Goal: Information Seeking & Learning: Check status

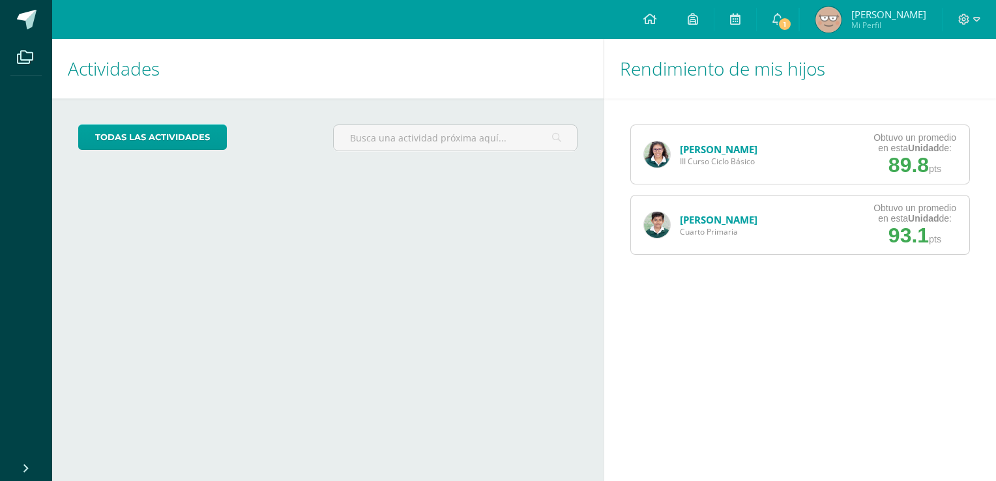
click at [689, 145] on link "[PERSON_NAME]" at bounding box center [719, 149] width 78 height 13
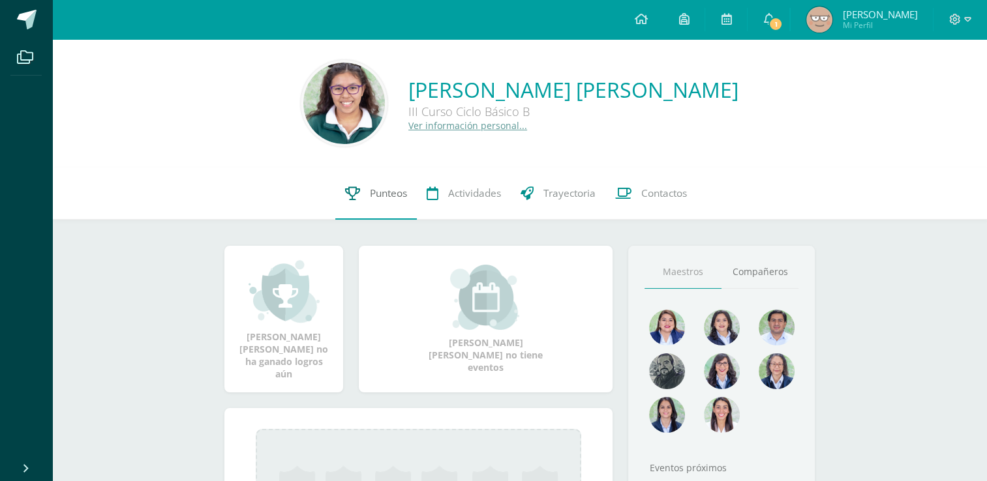
click at [365, 200] on link "Punteos" at bounding box center [376, 194] width 82 height 52
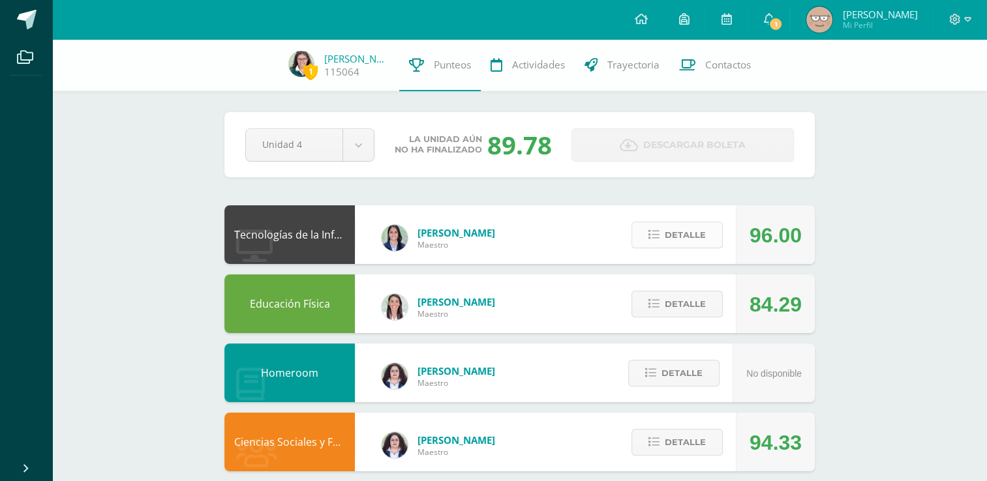
click at [651, 229] on button "Detalle" at bounding box center [676, 235] width 91 height 27
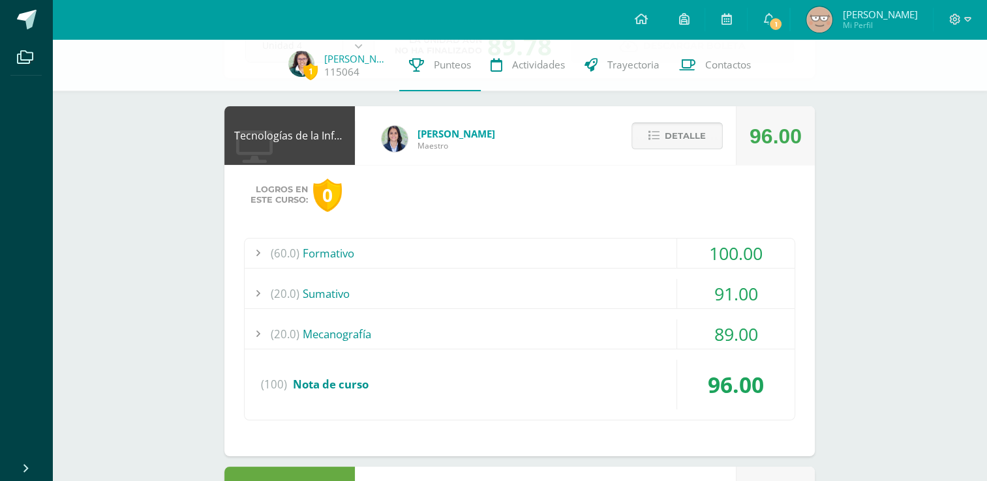
scroll to position [125, 0]
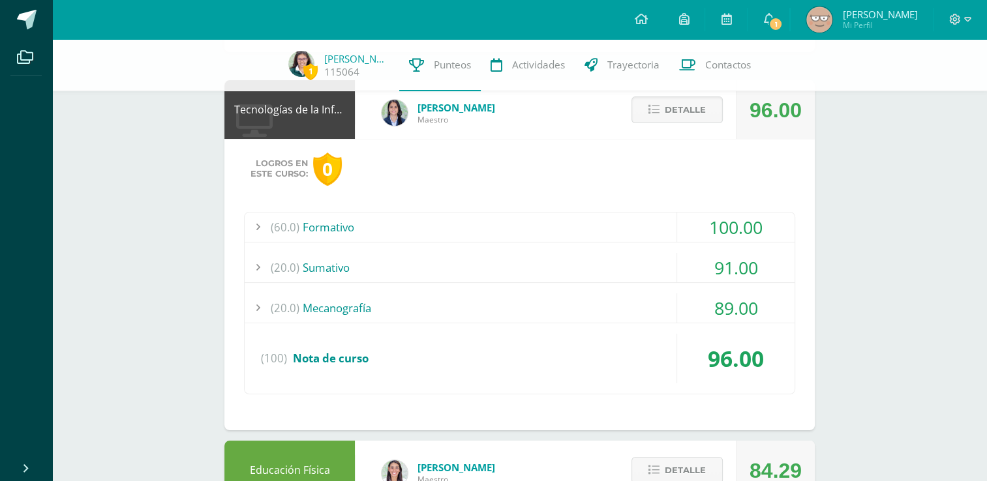
click at [567, 223] on div "(60.0) Formativo" at bounding box center [520, 227] width 550 height 29
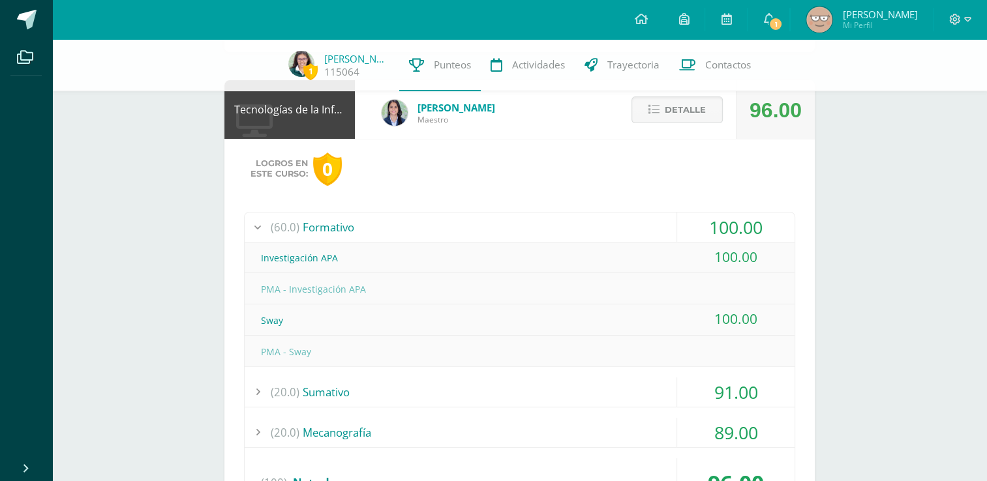
click at [567, 223] on div "(60.0) Formativo" at bounding box center [520, 227] width 550 height 29
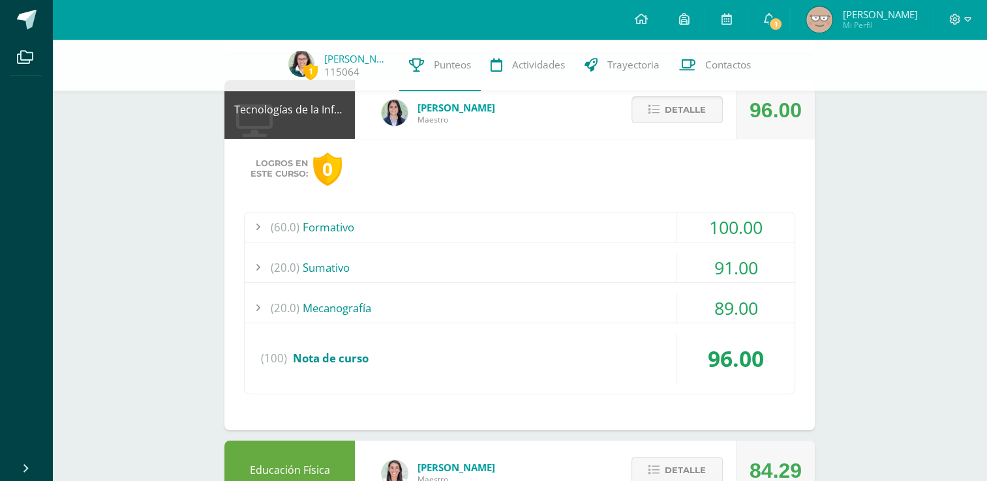
click at [676, 116] on span "Detalle" at bounding box center [684, 110] width 41 height 24
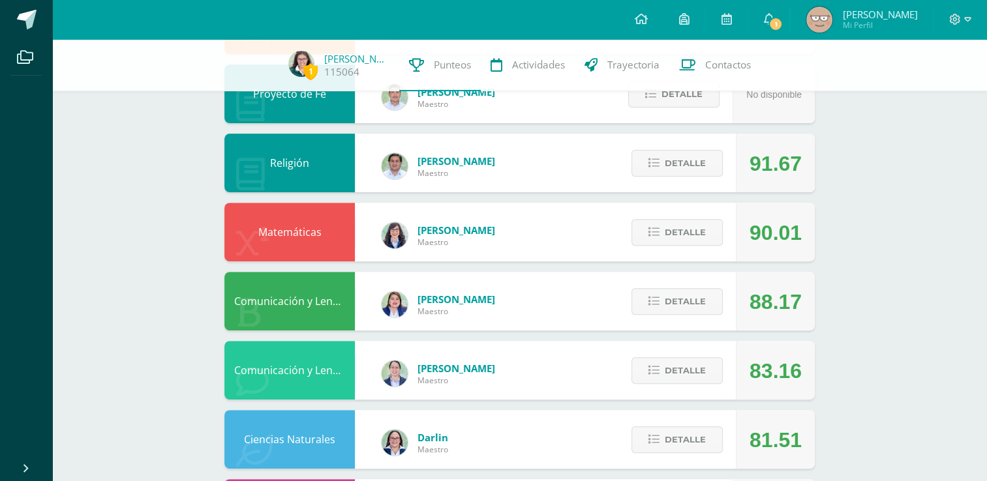
scroll to position [417, 0]
click at [675, 241] on span "Detalle" at bounding box center [684, 232] width 41 height 24
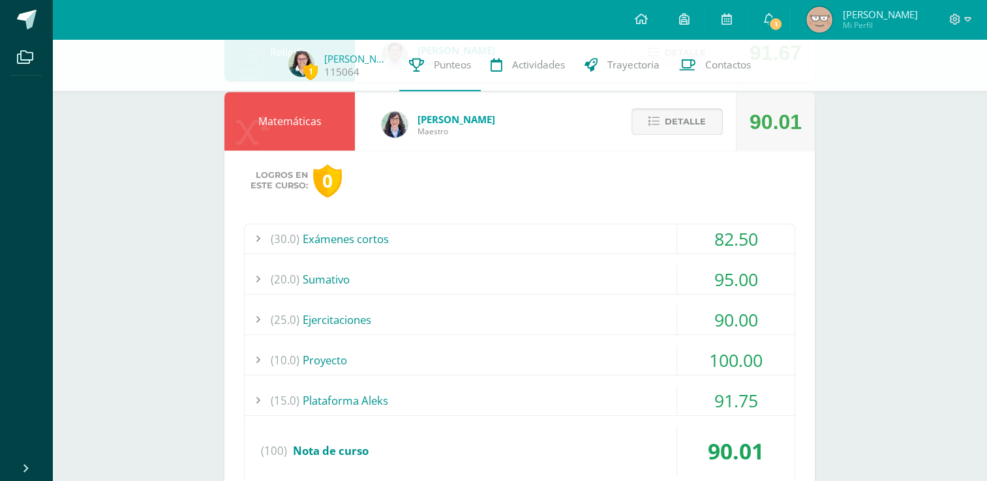
scroll to position [545, 0]
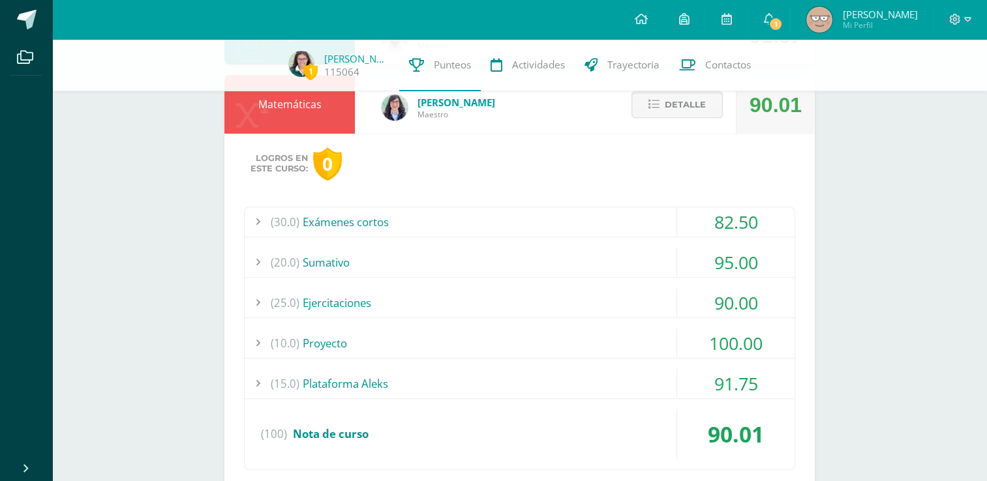
click at [644, 343] on div "(10.0) Proyecto" at bounding box center [520, 343] width 550 height 29
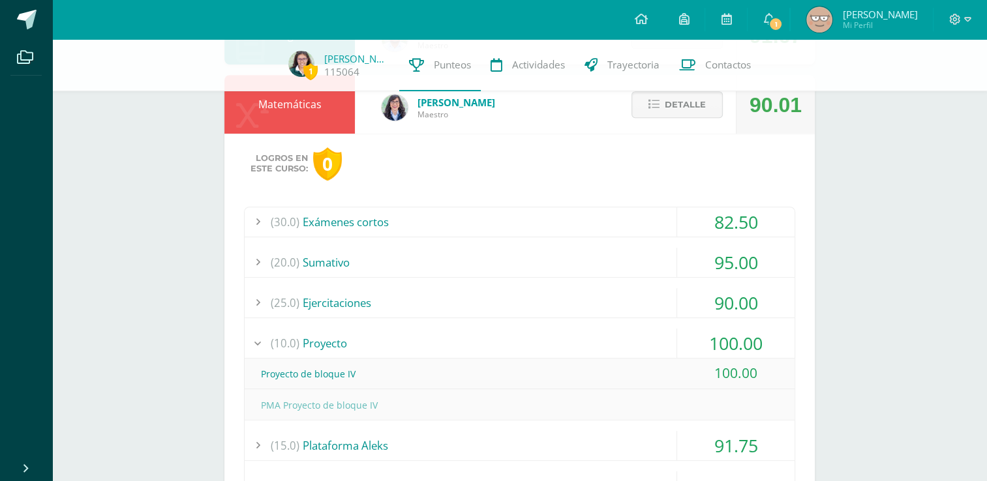
click at [644, 343] on div "(10.0) Proyecto" at bounding box center [520, 343] width 550 height 29
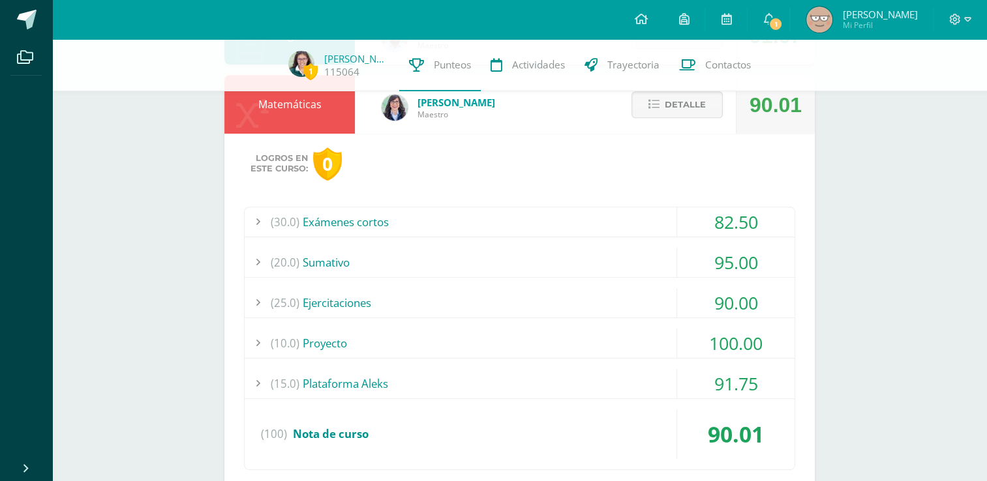
click at [663, 265] on div "(20.0) Sumativo" at bounding box center [520, 262] width 550 height 29
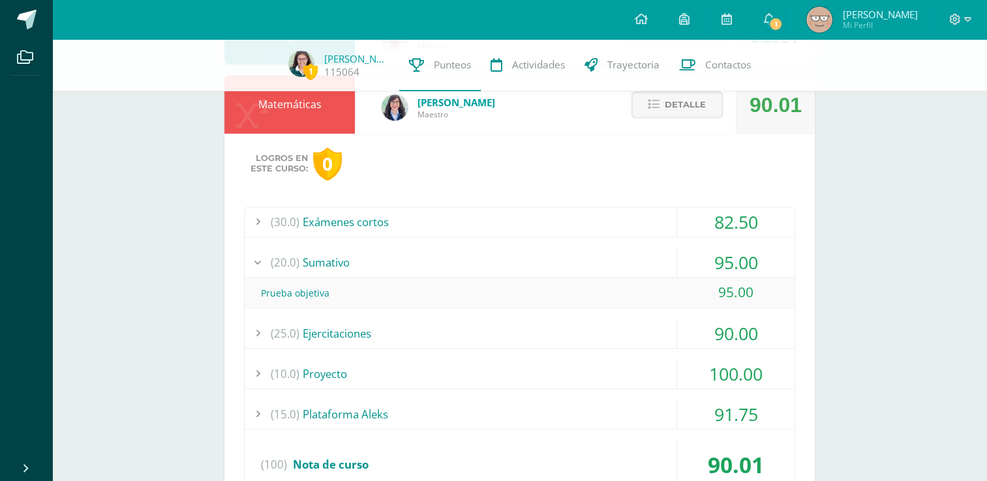
click at [663, 265] on div "(20.0) Sumativo" at bounding box center [520, 262] width 550 height 29
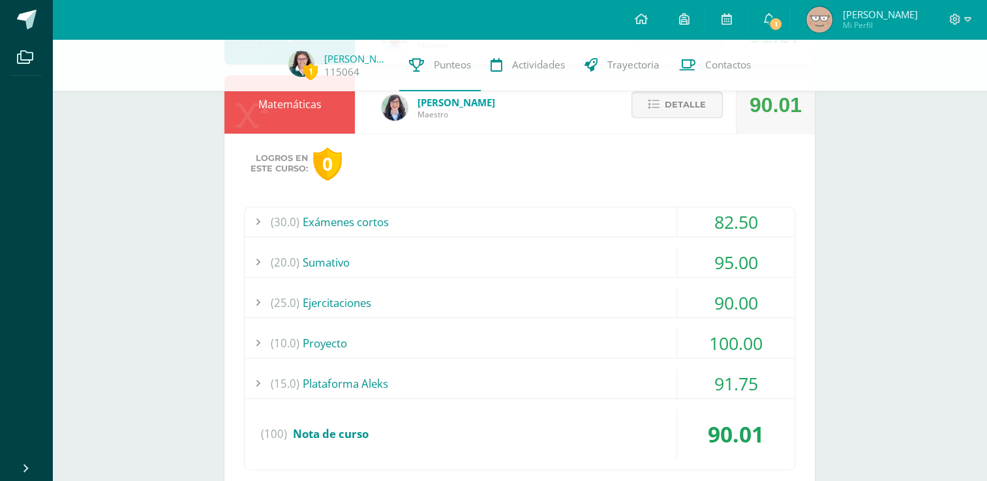
click at [644, 385] on div "(15.0) Plataforma Aleks" at bounding box center [520, 383] width 550 height 29
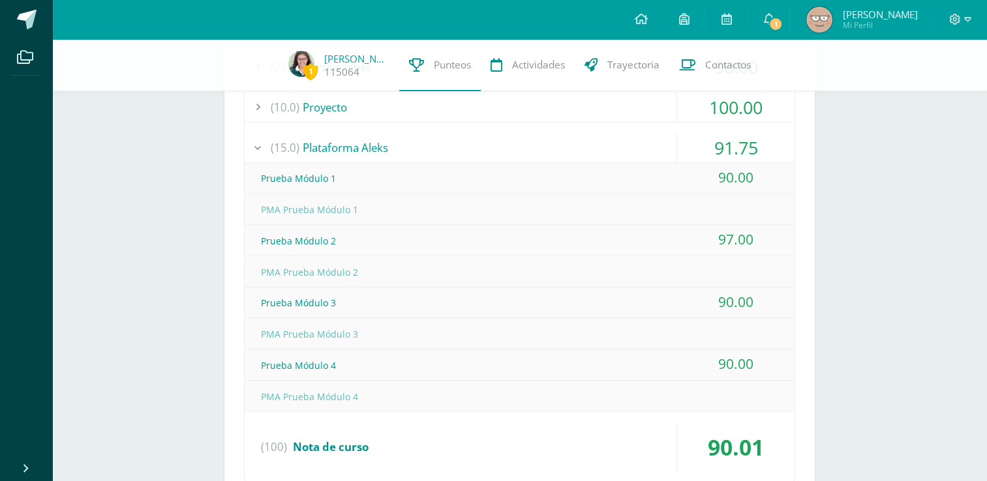
scroll to position [788, 0]
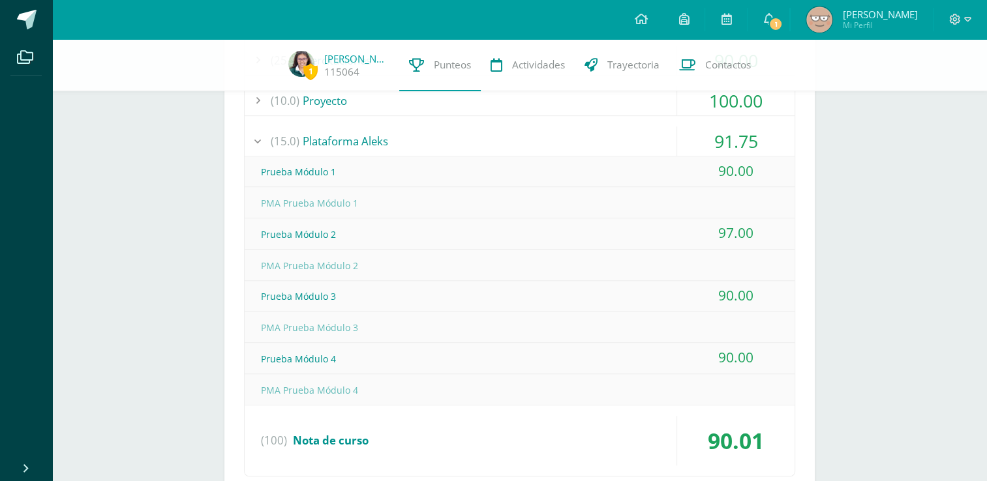
click at [546, 147] on div "(15.0) Plataforma Aleks" at bounding box center [520, 140] width 550 height 29
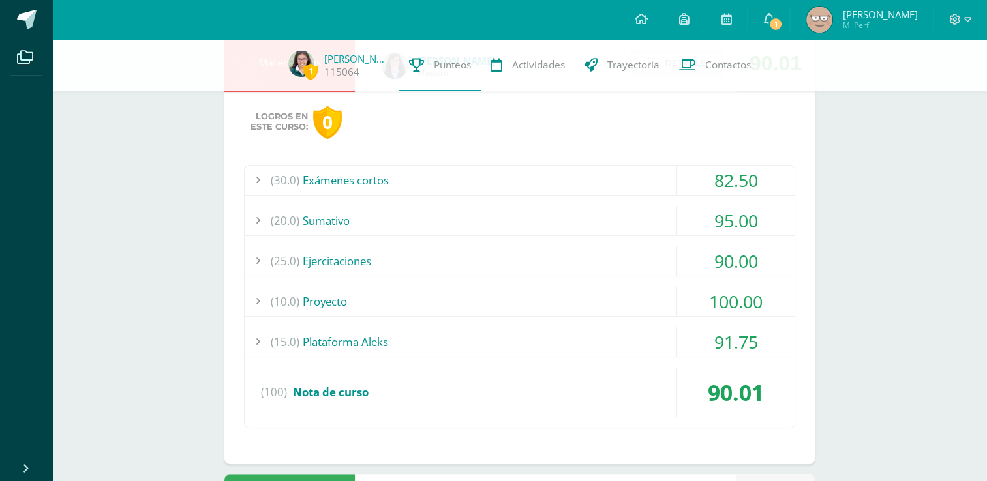
scroll to position [591, 0]
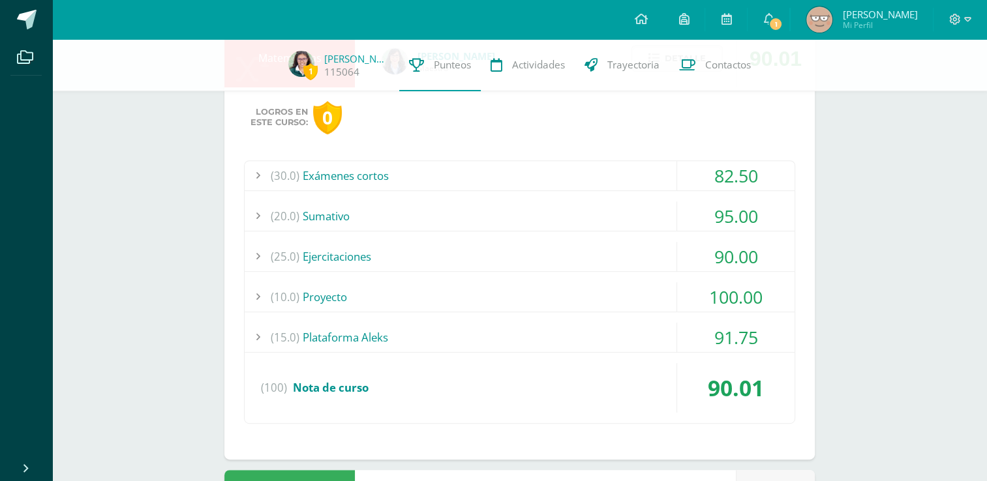
click at [472, 169] on div "(30.0) Exámenes cortos" at bounding box center [520, 175] width 550 height 29
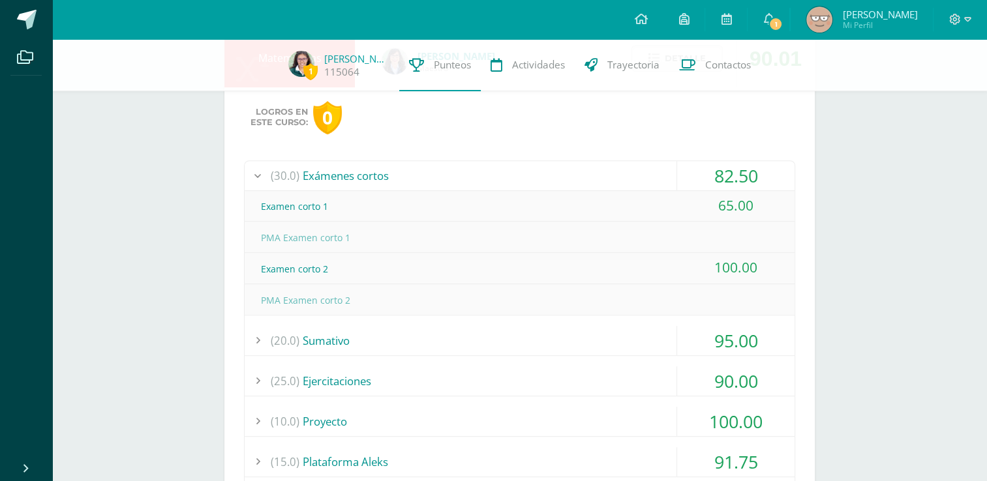
click at [472, 169] on div "(30.0) Exámenes cortos" at bounding box center [520, 175] width 550 height 29
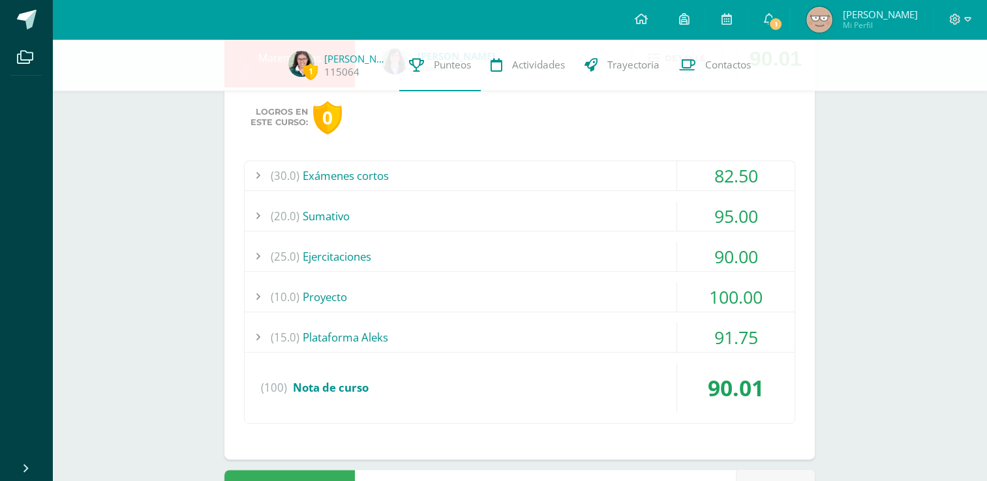
click at [480, 255] on div "(25.0) Ejercitaciones" at bounding box center [520, 256] width 550 height 29
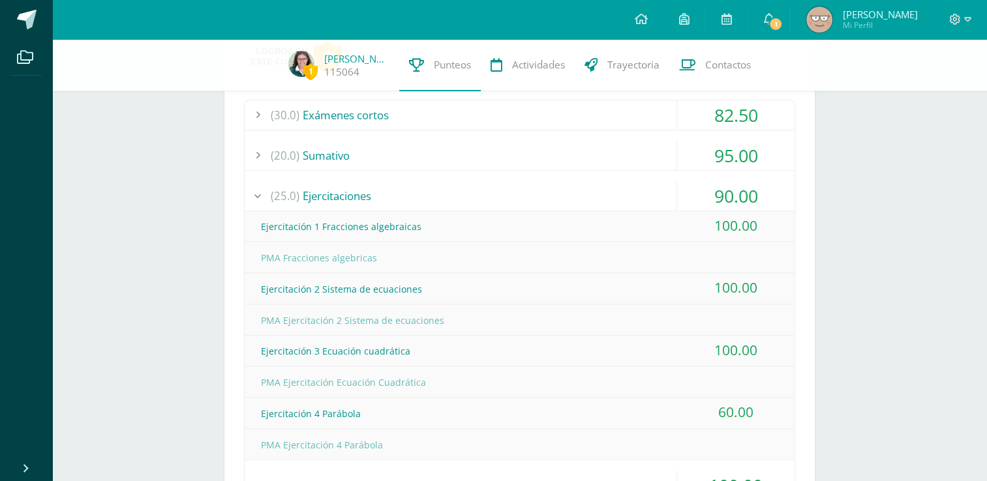
scroll to position [647, 0]
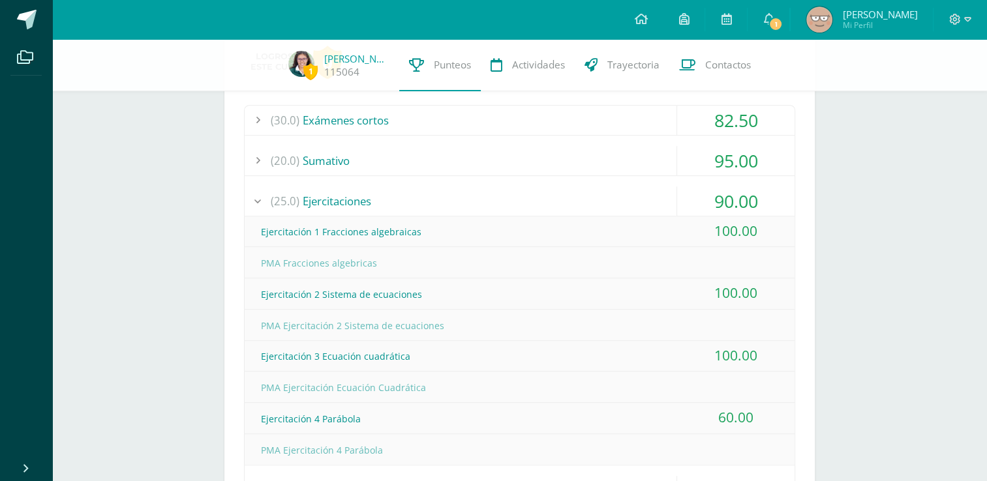
click at [477, 208] on div "(25.0) Ejercitaciones" at bounding box center [520, 200] width 550 height 29
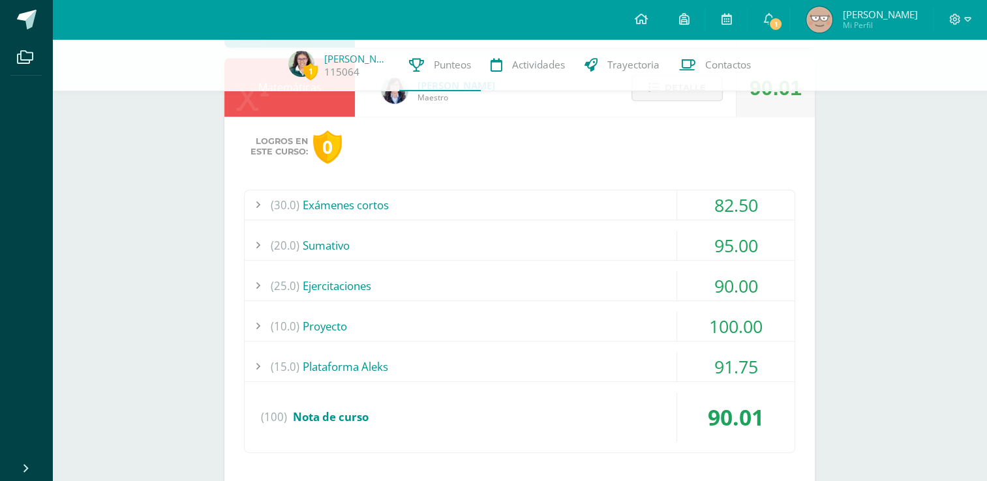
scroll to position [540, 0]
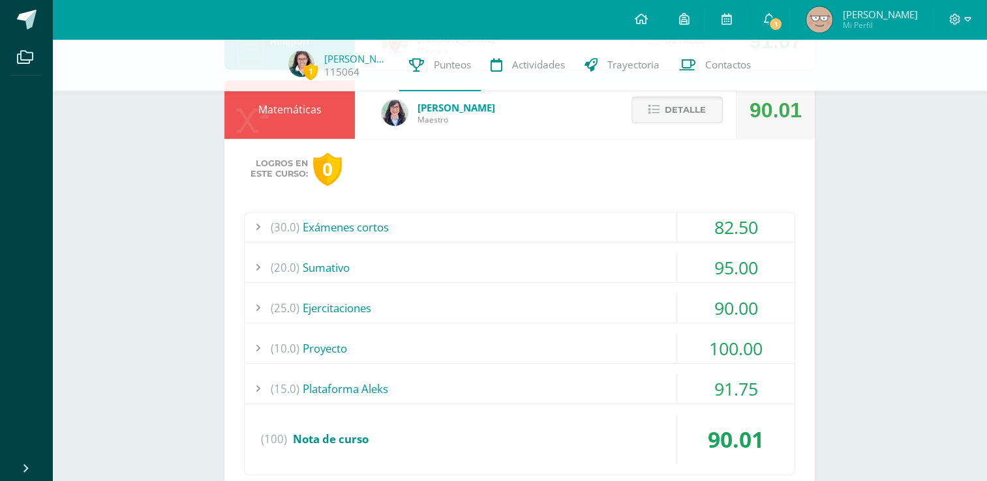
click at [657, 121] on button "Detalle" at bounding box center [676, 109] width 91 height 27
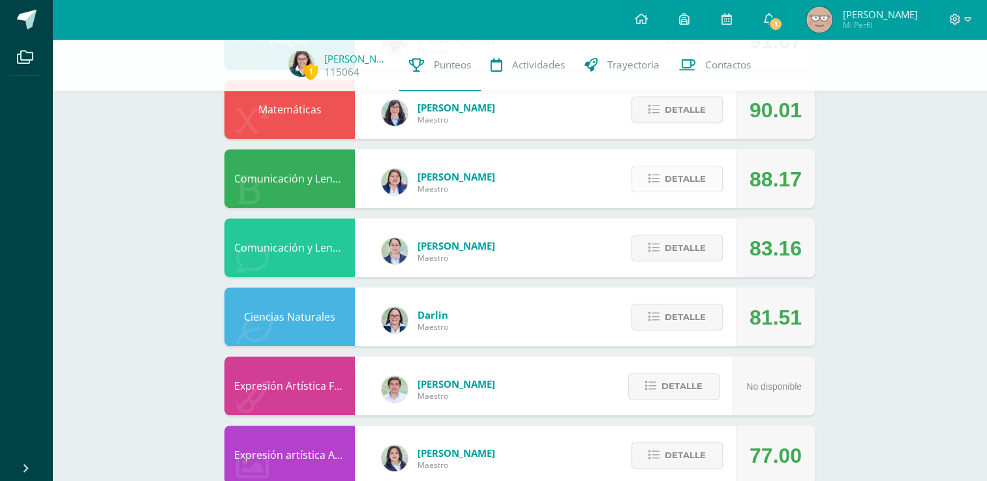
click at [656, 175] on icon at bounding box center [653, 178] width 11 height 11
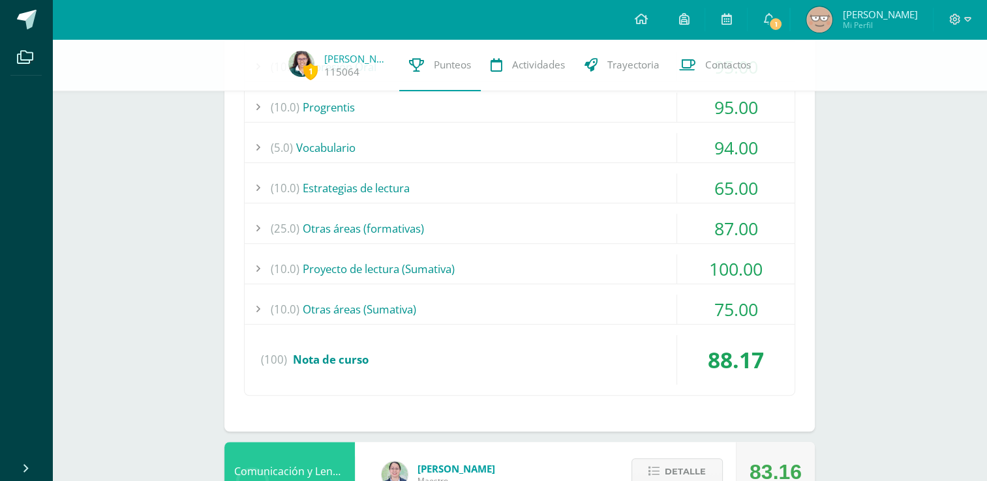
scroll to position [809, 0]
click at [567, 307] on div "(10.0) Otras áreas (Sumativa)" at bounding box center [520, 310] width 550 height 29
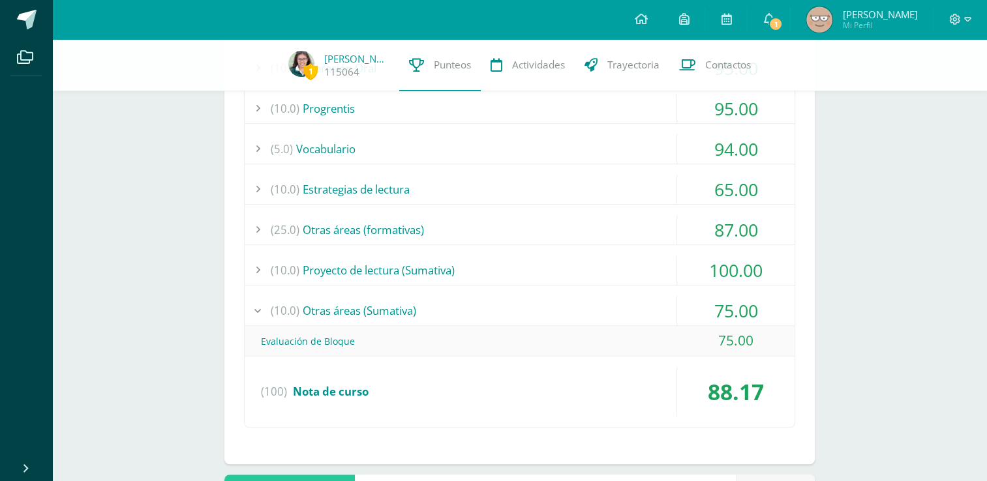
click at [569, 308] on div "(10.0) Otras áreas (Sumativa)" at bounding box center [520, 310] width 550 height 29
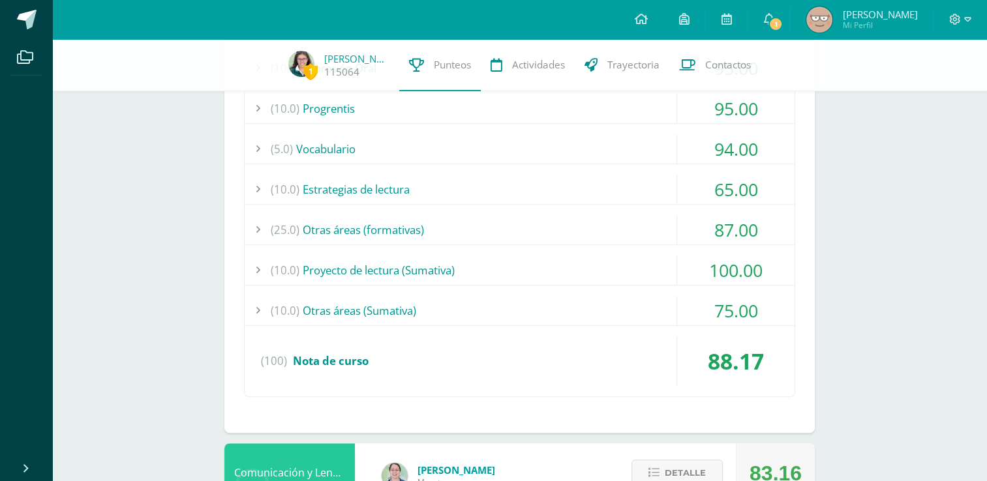
click at [565, 280] on div "(10.0) Proyecto de lectura (Sumativa)" at bounding box center [520, 270] width 550 height 29
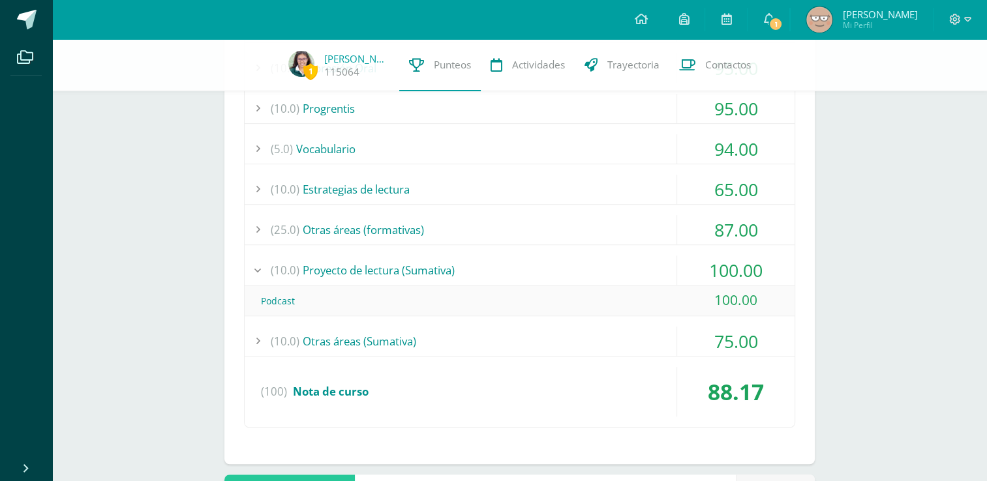
click at [565, 280] on div "(10.0) Proyecto de lectura (Sumativa)" at bounding box center [520, 270] width 550 height 29
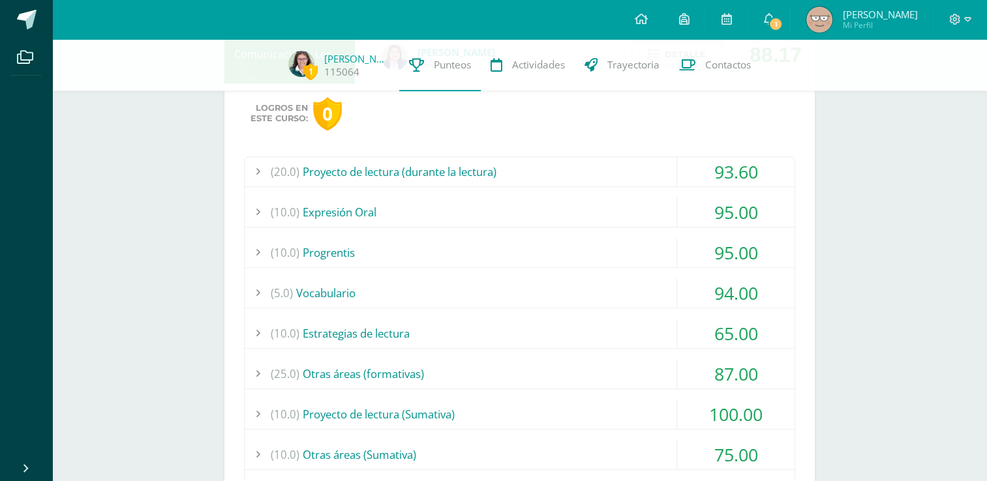
scroll to position [622, 0]
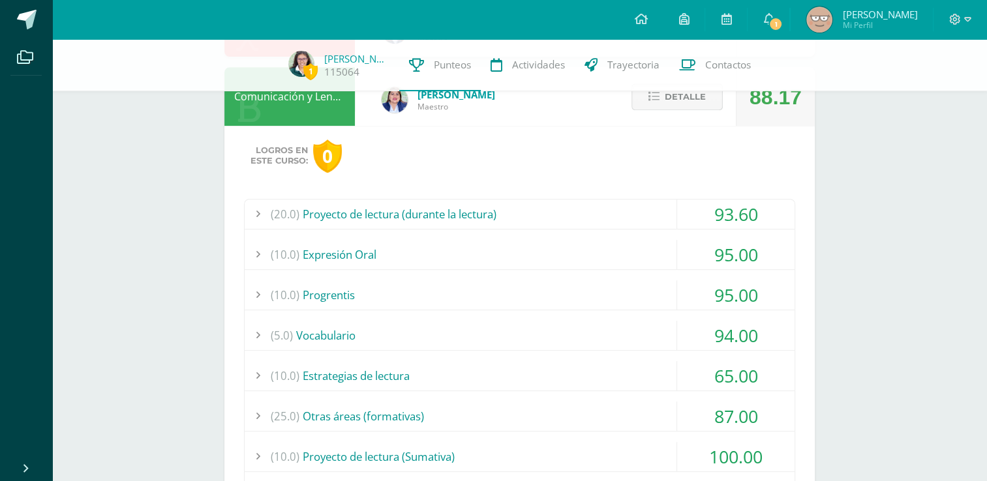
click at [675, 98] on span "Detalle" at bounding box center [684, 97] width 41 height 24
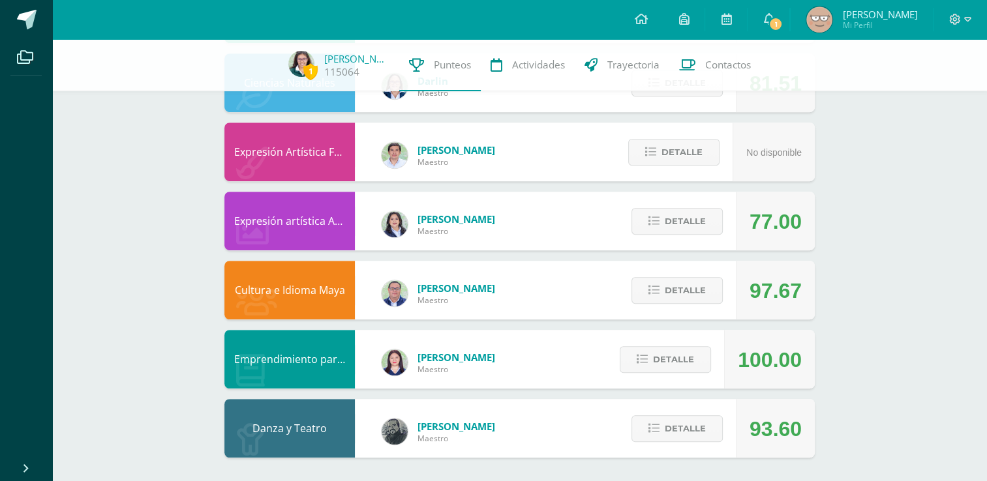
scroll to position [777, 0]
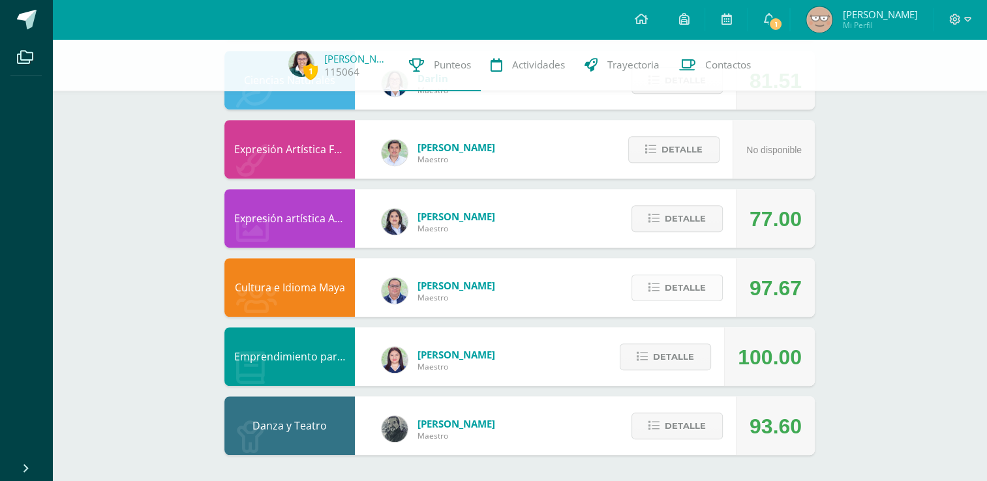
click at [686, 292] on span "Detalle" at bounding box center [684, 288] width 41 height 24
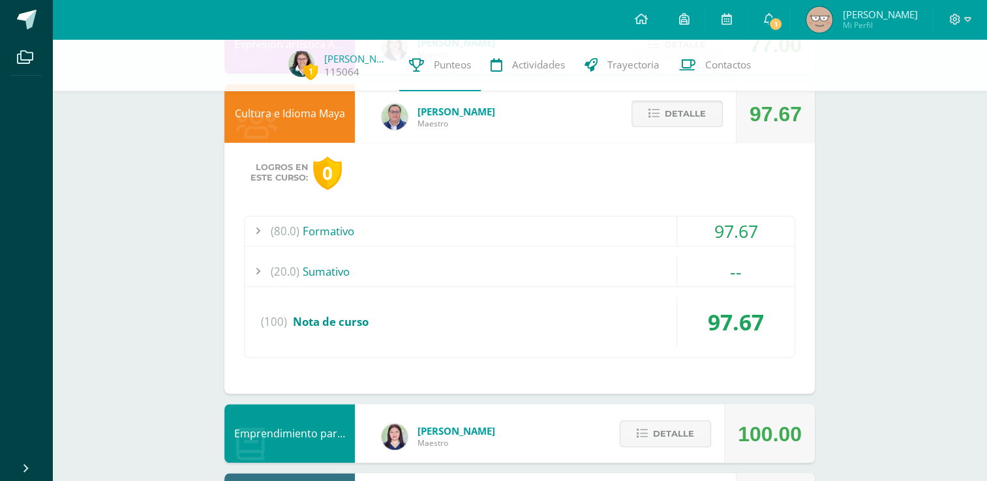
scroll to position [951, 0]
click at [644, 236] on div "(80.0) Formativo" at bounding box center [520, 230] width 550 height 29
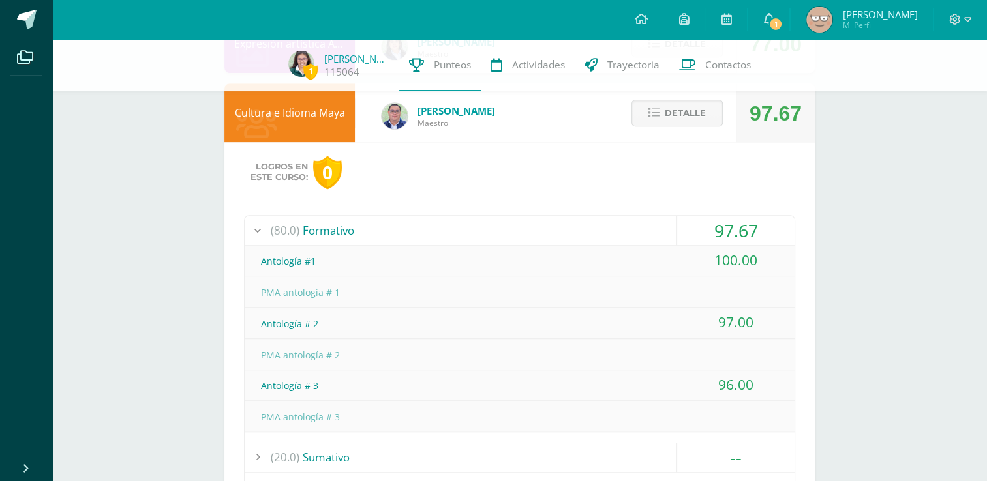
click at [644, 236] on div "(80.0) Formativo" at bounding box center [520, 230] width 550 height 29
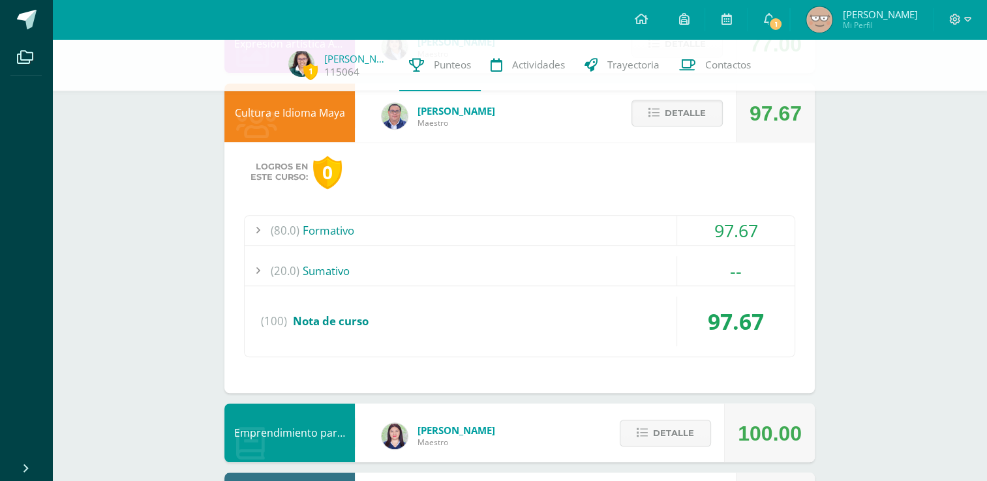
click at [636, 292] on div "(80.0) Formativo 97.67 Antología #1 100.00 (100)" at bounding box center [519, 286] width 551 height 142
click at [644, 262] on div "(20.0) Sumativo" at bounding box center [520, 270] width 550 height 29
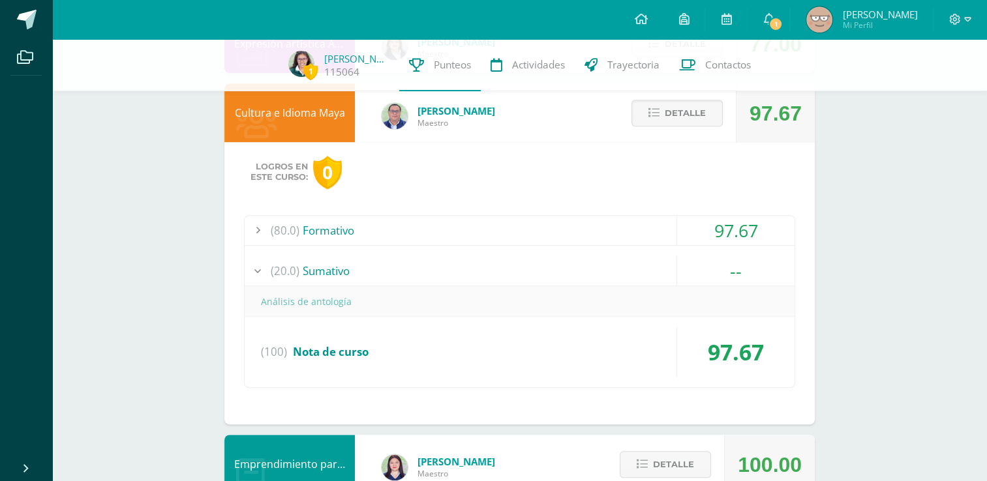
click at [644, 262] on div "(20.0) Sumativo" at bounding box center [520, 270] width 550 height 29
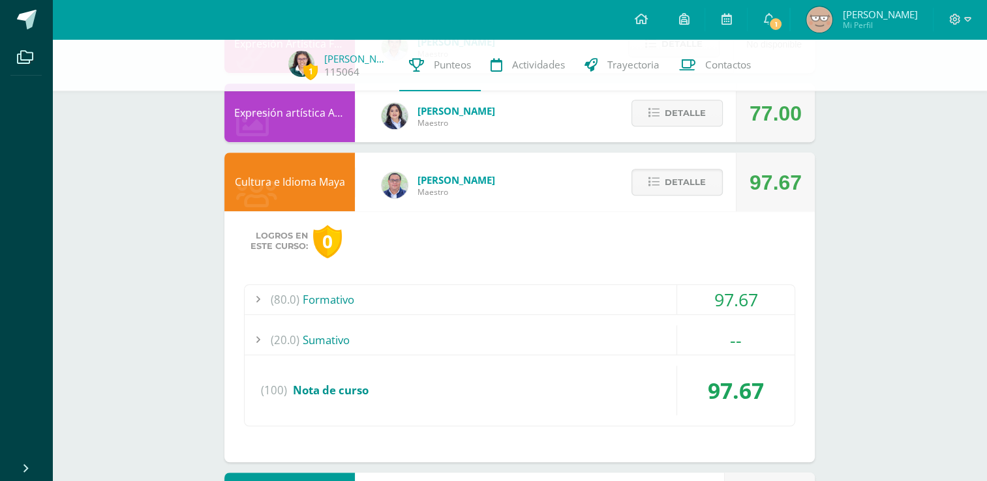
scroll to position [875, 0]
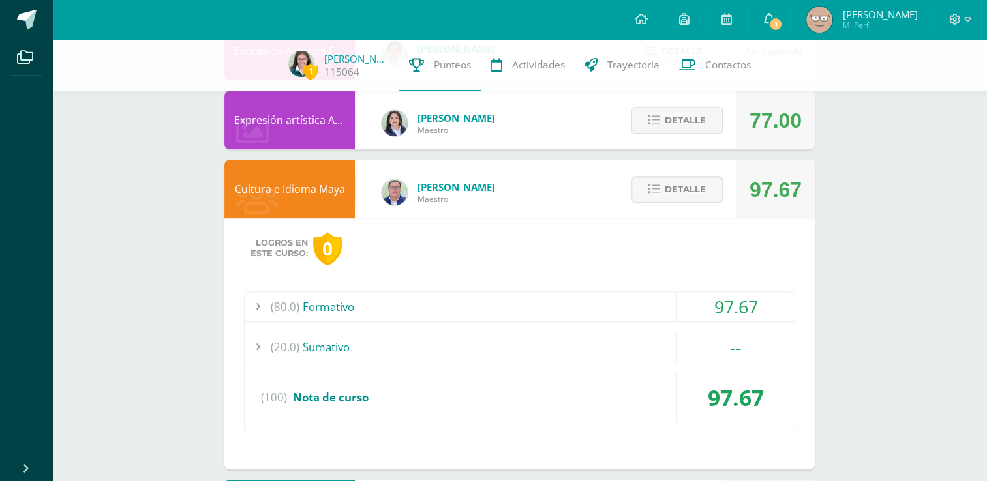
click at [680, 186] on span "Detalle" at bounding box center [684, 189] width 41 height 24
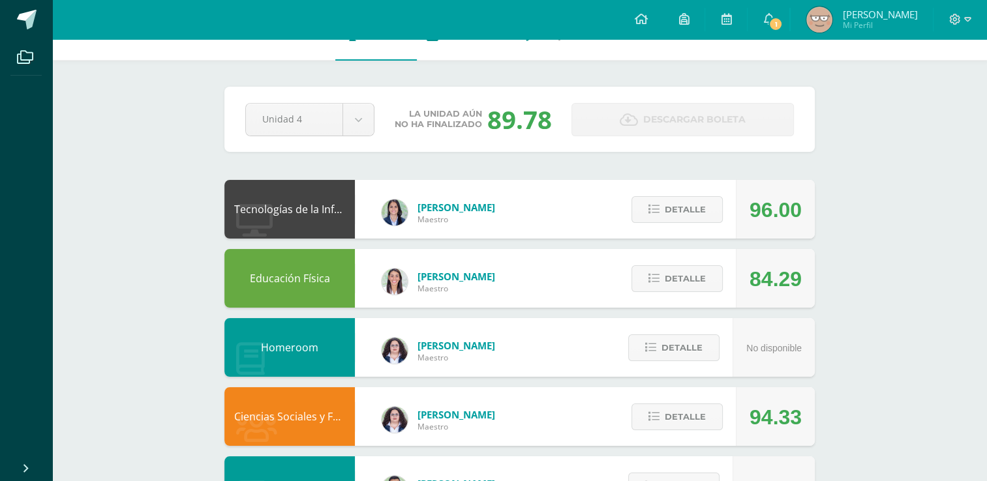
scroll to position [0, 0]
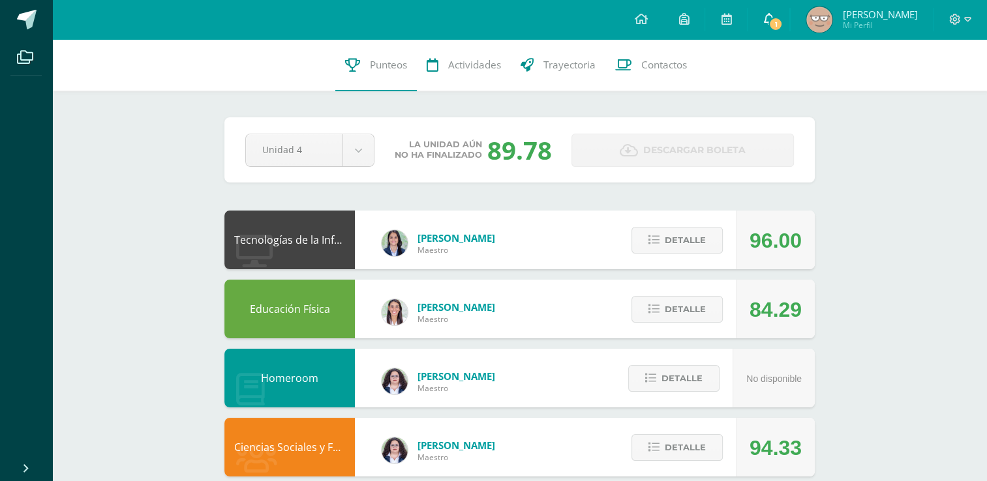
click at [777, 26] on span "1" at bounding box center [775, 24] width 14 height 14
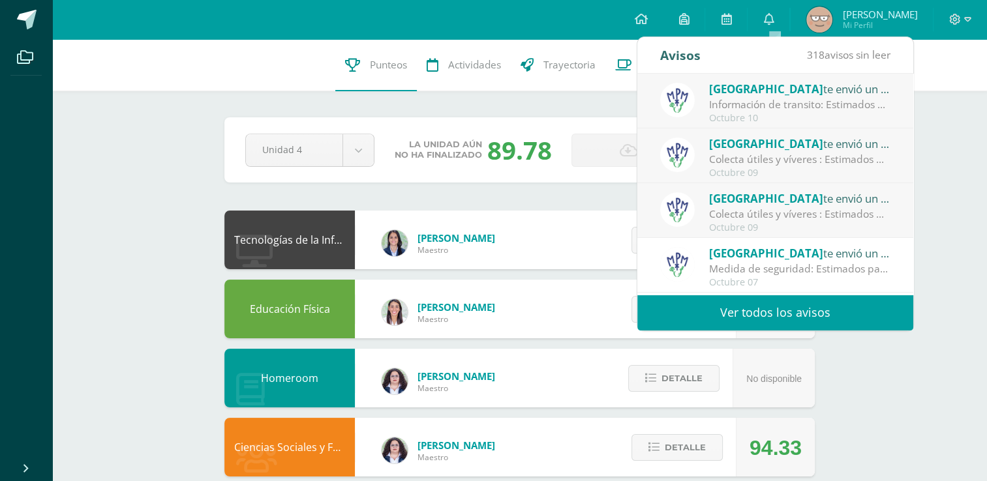
click at [772, 91] on span "[GEOGRAPHIC_DATA]" at bounding box center [766, 89] width 114 height 15
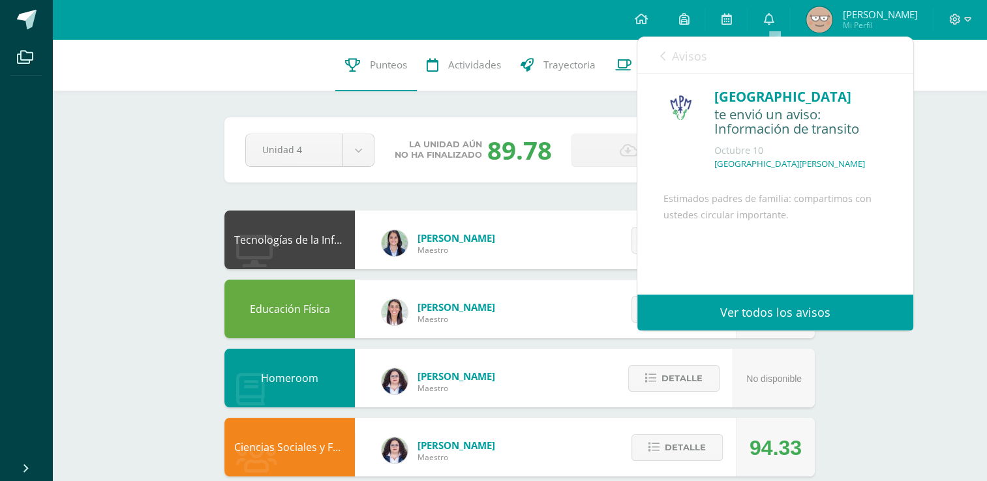
scroll to position [107, 0]
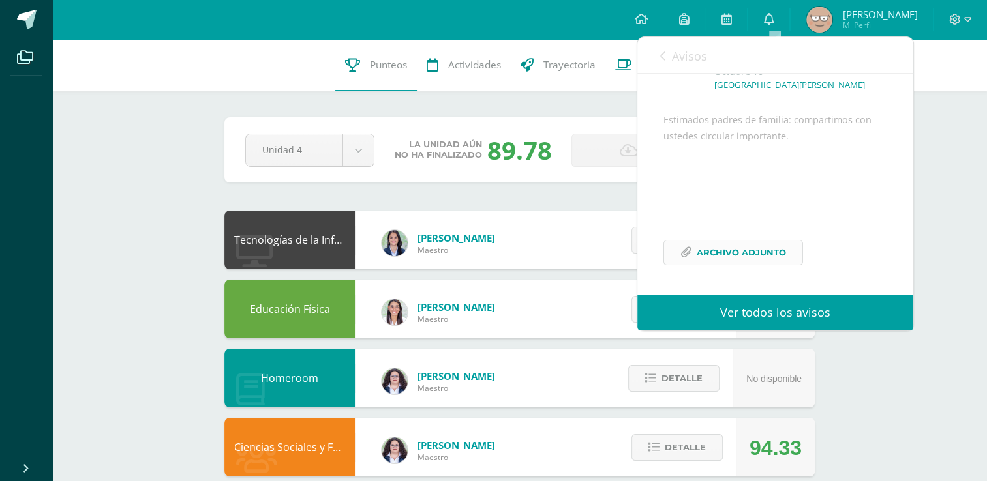
click at [716, 255] on span "Archivo Adjunto" at bounding box center [740, 253] width 89 height 24
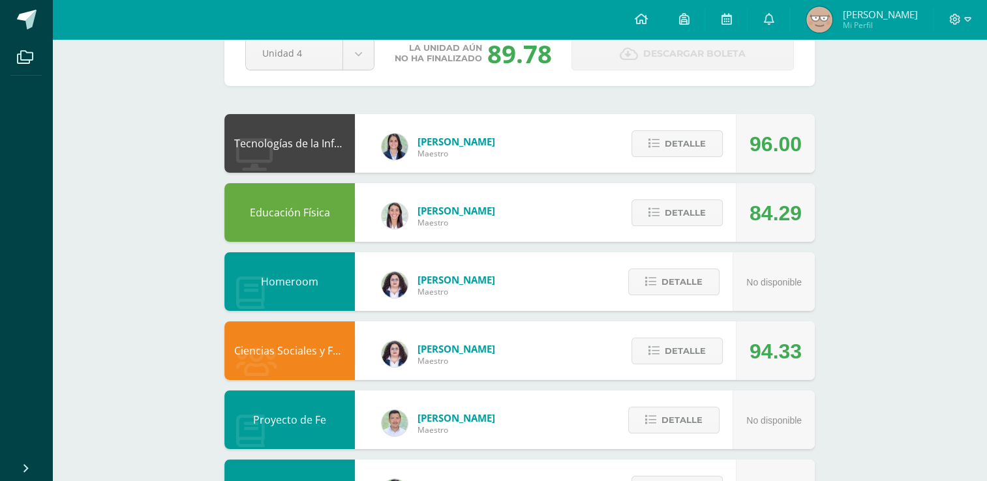
scroll to position [0, 0]
